Goal: Transaction & Acquisition: Purchase product/service

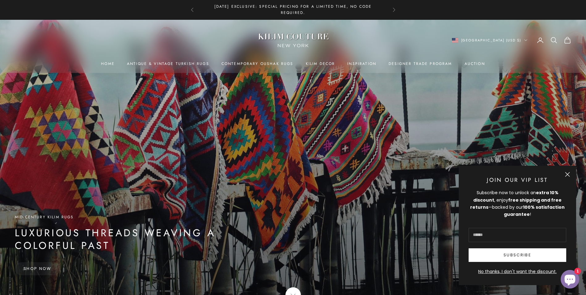
click at [568, 173] on button "Close" at bounding box center [567, 174] width 5 height 5
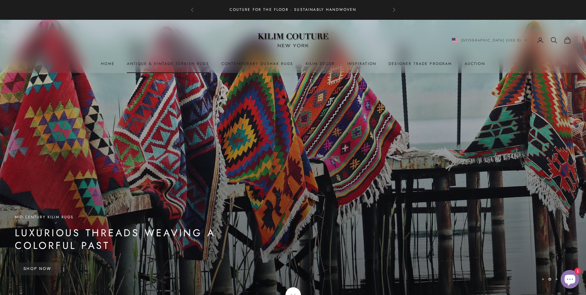
click at [154, 66] on link "Antique & Vintage Turkish Rugs" at bounding box center [168, 64] width 82 height 6
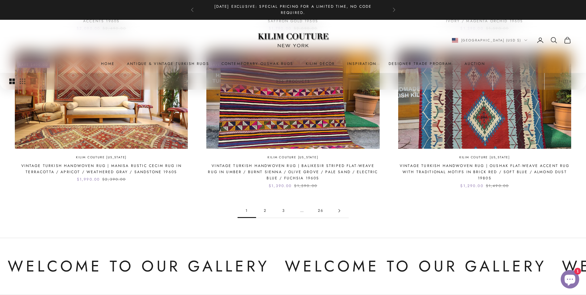
scroll to position [648, 0]
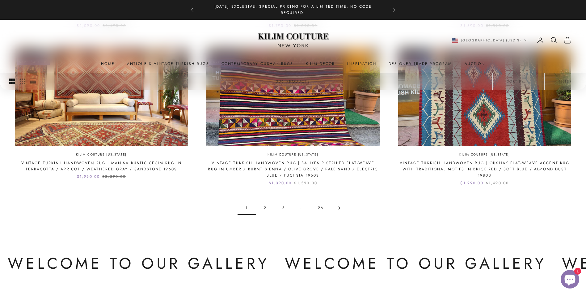
click at [265, 206] on link "2" at bounding box center [265, 208] width 19 height 14
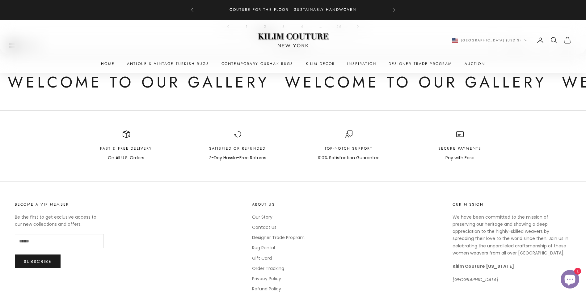
scroll to position [834, 0]
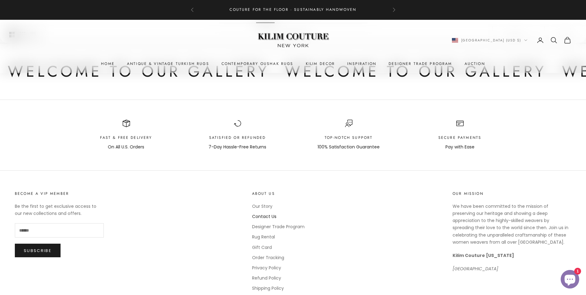
click at [262, 216] on link "Contact Us" at bounding box center [264, 216] width 24 height 6
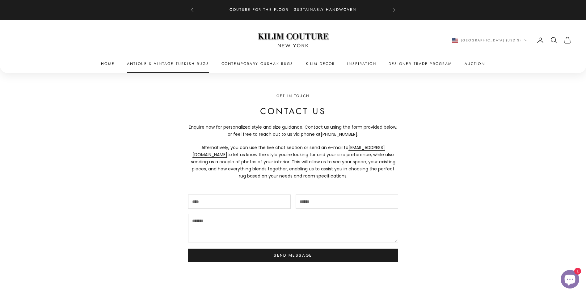
click at [164, 65] on link "Antique & Vintage Turkish Rugs" at bounding box center [168, 64] width 82 height 6
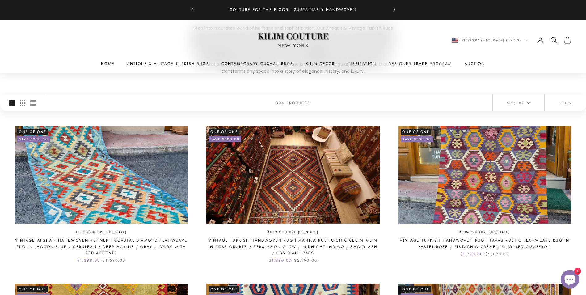
scroll to position [124, 0]
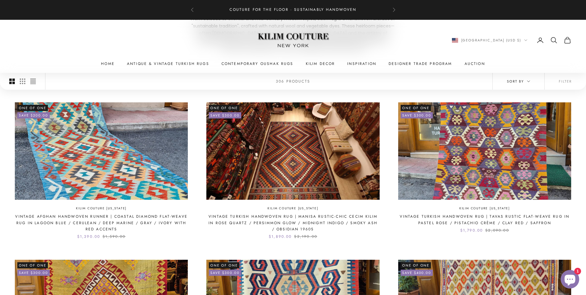
click at [516, 82] on span "Sort by" at bounding box center [518, 81] width 23 height 6
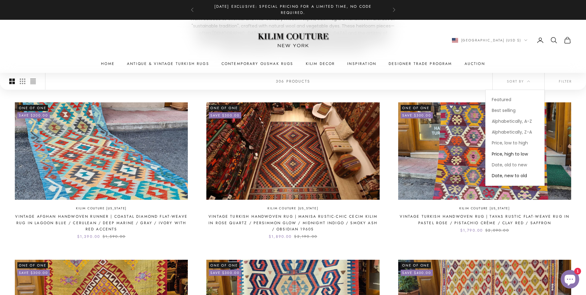
click at [513, 151] on span "Price, high to low" at bounding box center [510, 154] width 36 height 6
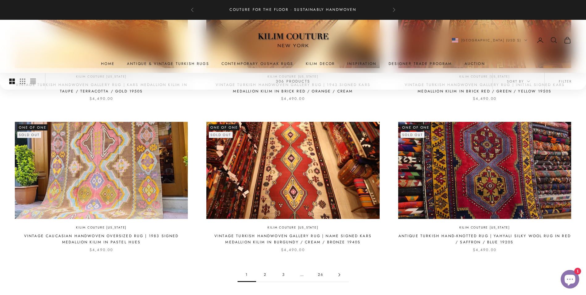
scroll to position [562, 0]
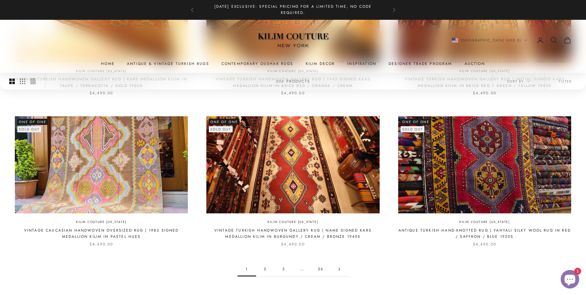
click at [265, 269] on link "2" at bounding box center [265, 269] width 19 height 14
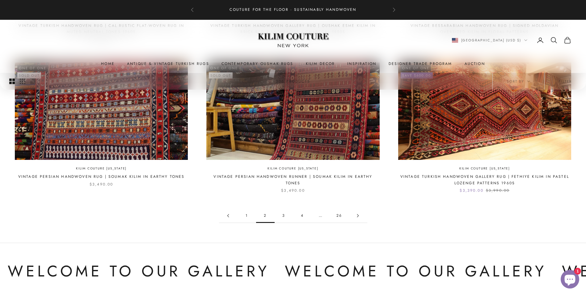
scroll to position [618, 0]
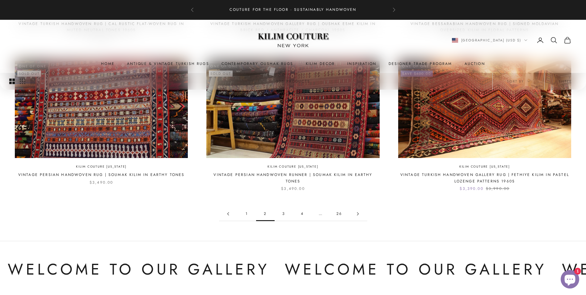
click at [284, 213] on link "3" at bounding box center [283, 214] width 19 height 14
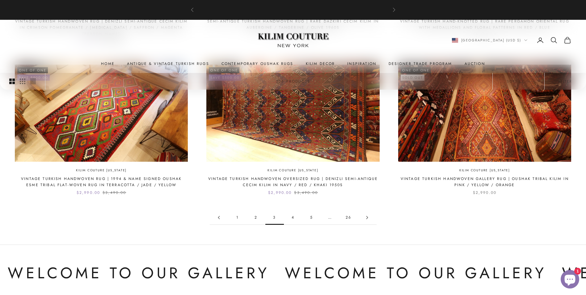
scroll to position [618, 0]
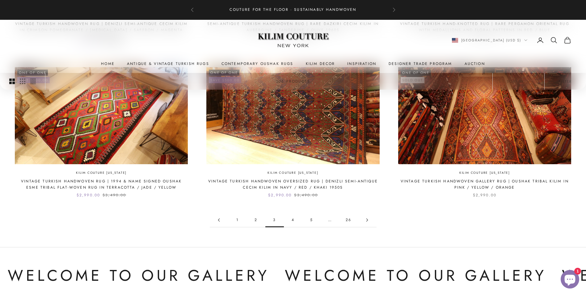
click at [293, 213] on link "4" at bounding box center [293, 220] width 19 height 14
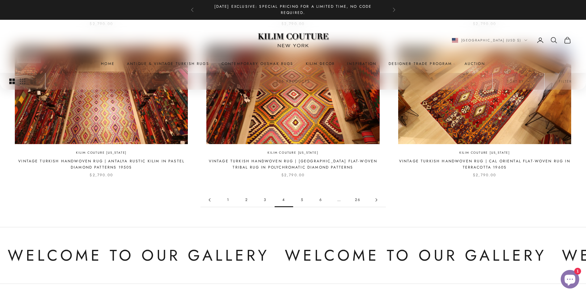
scroll to position [648, 0]
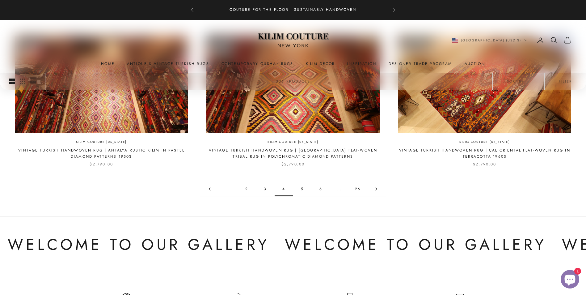
click at [303, 185] on link "5" at bounding box center [302, 189] width 19 height 14
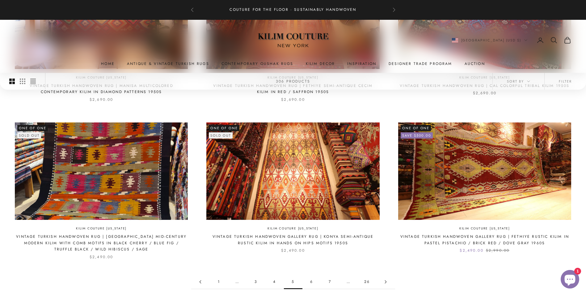
scroll to position [587, 0]
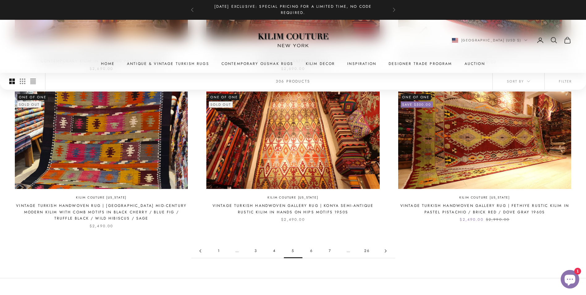
click at [311, 252] on link "6" at bounding box center [311, 251] width 19 height 14
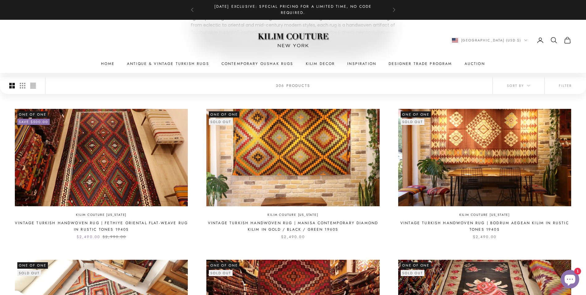
scroll to position [31, 0]
